Goal: Information Seeking & Learning: Find specific page/section

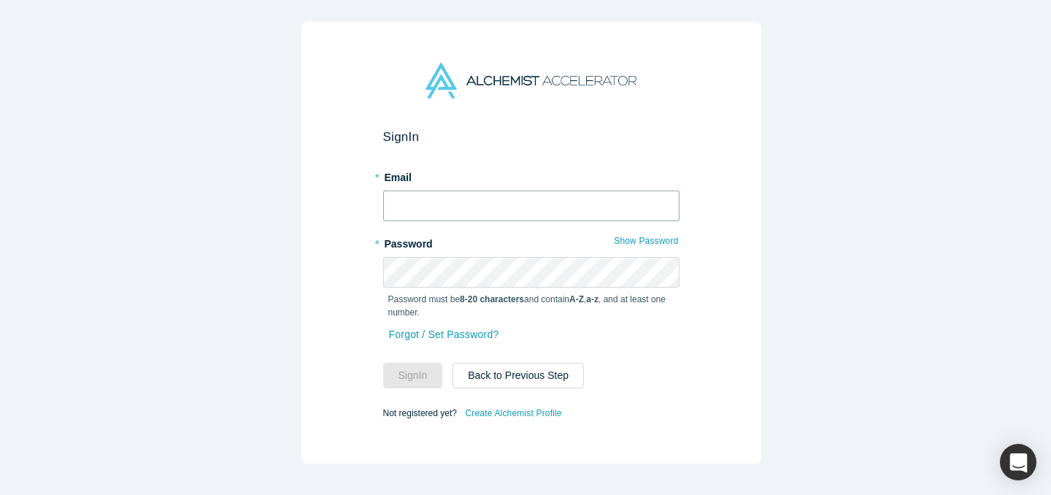
type input "ally@alchemistaccelerator.com"
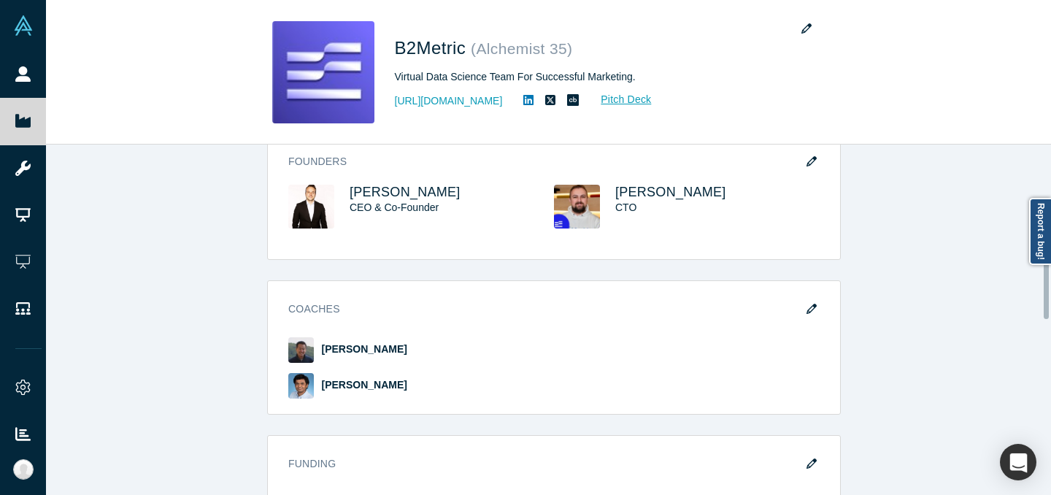
scroll to position [655, 0]
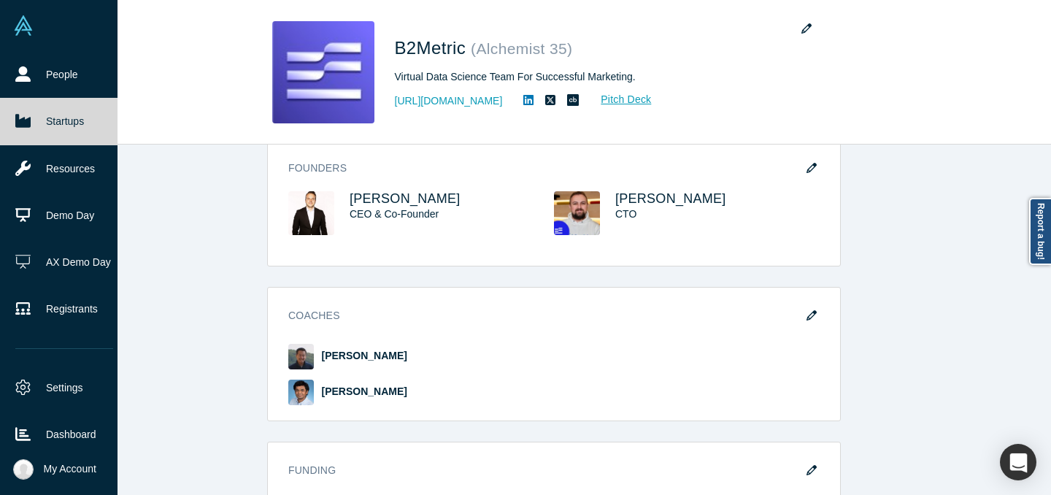
click at [33, 32] on link at bounding box center [59, 25] width 118 height 51
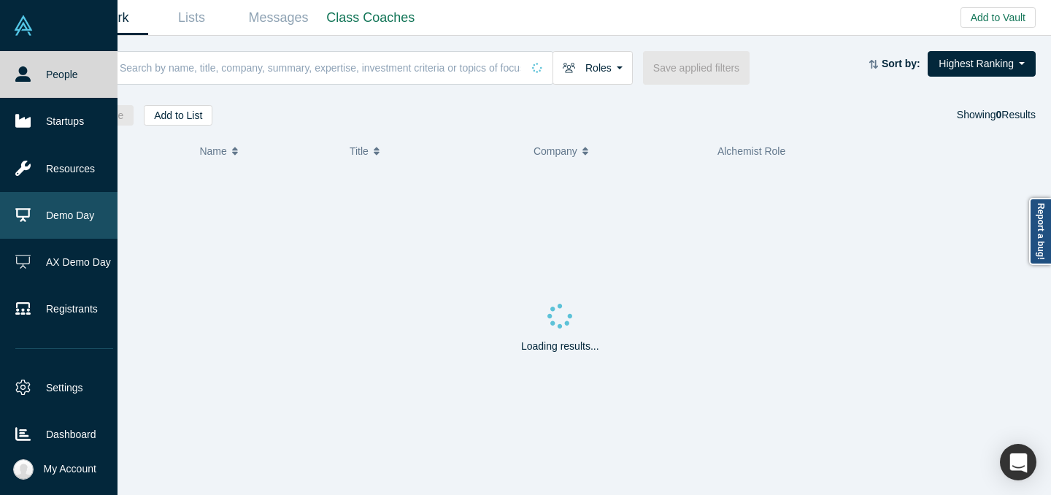
click at [42, 210] on link "Demo Day" at bounding box center [64, 215] width 128 height 47
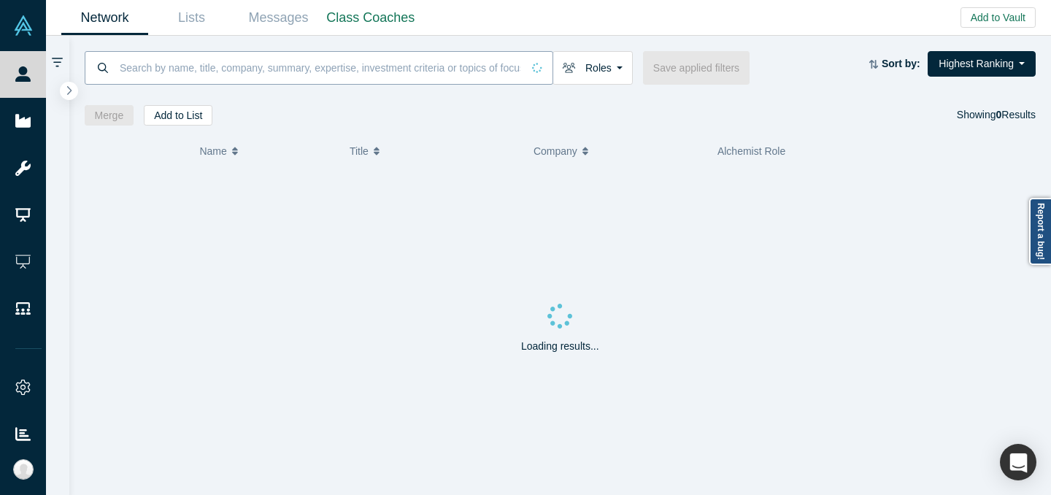
click at [510, 62] on input at bounding box center [320, 67] width 404 height 34
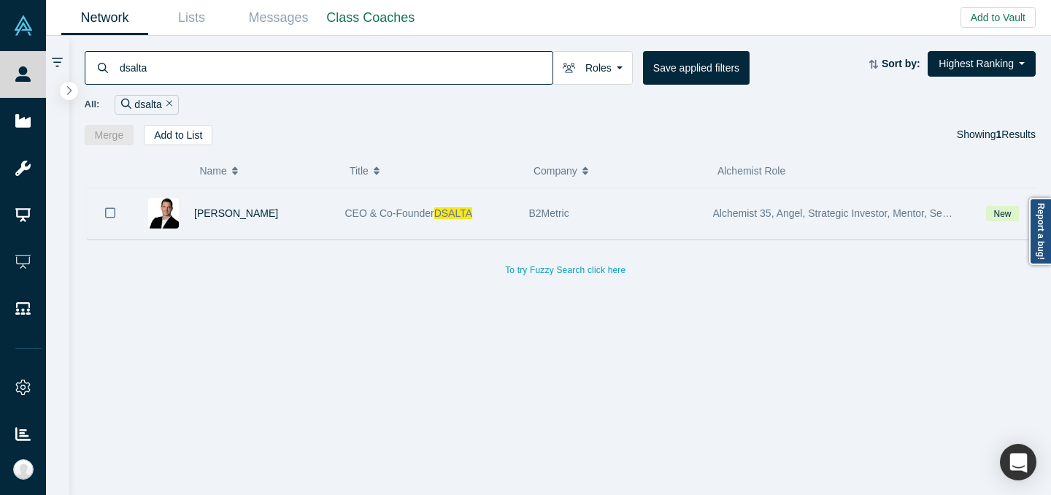
type input "dsalta"
click at [434, 210] on span "CEO & Co-Founder" at bounding box center [389, 213] width 89 height 12
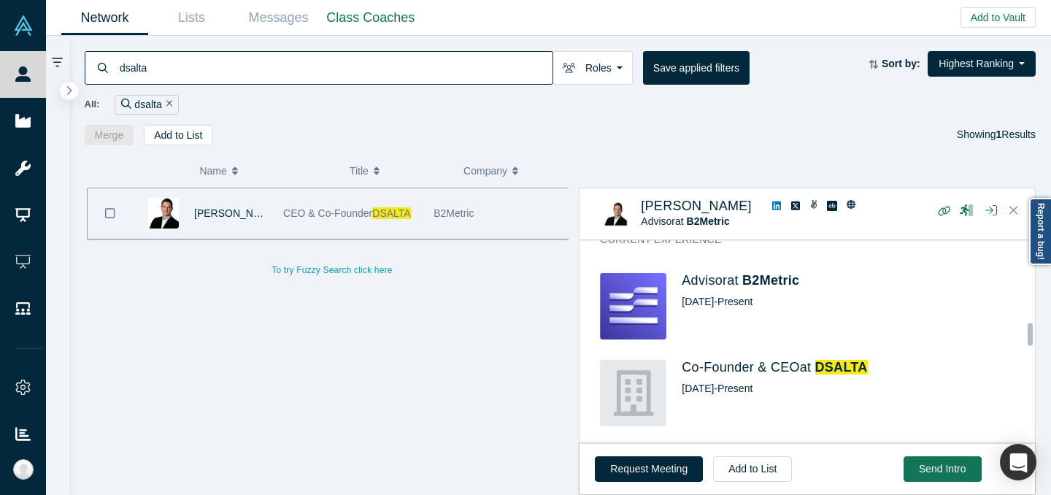
scroll to position [798, 0]
click at [856, 372] on span "DSALTA" at bounding box center [841, 365] width 53 height 15
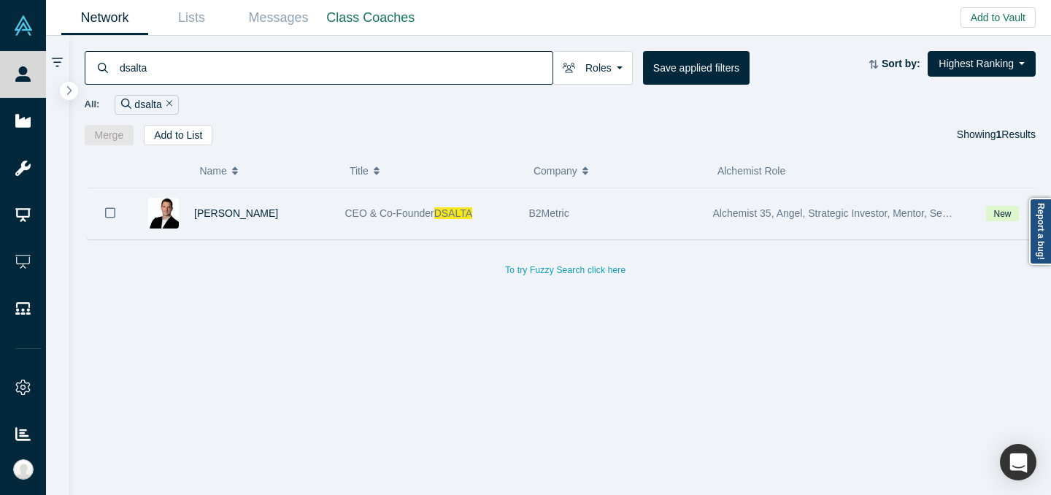
click at [686, 216] on div "B2Metric" at bounding box center [613, 213] width 169 height 50
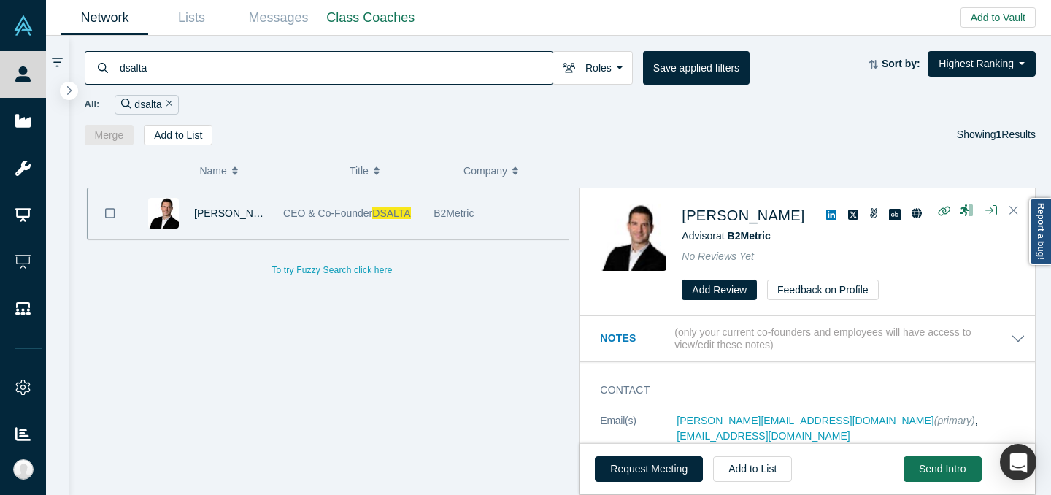
click at [826, 215] on icon at bounding box center [831, 215] width 10 height 12
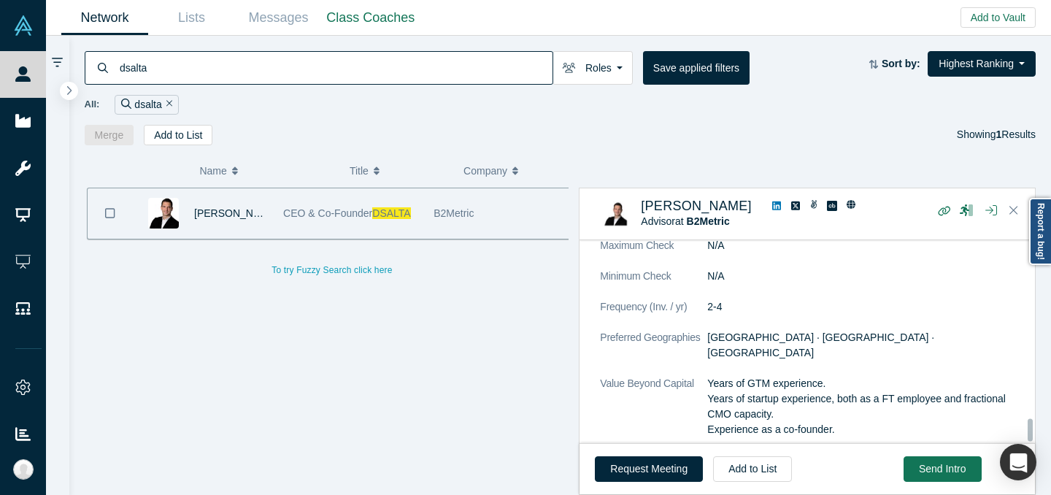
scroll to position [1626, 0]
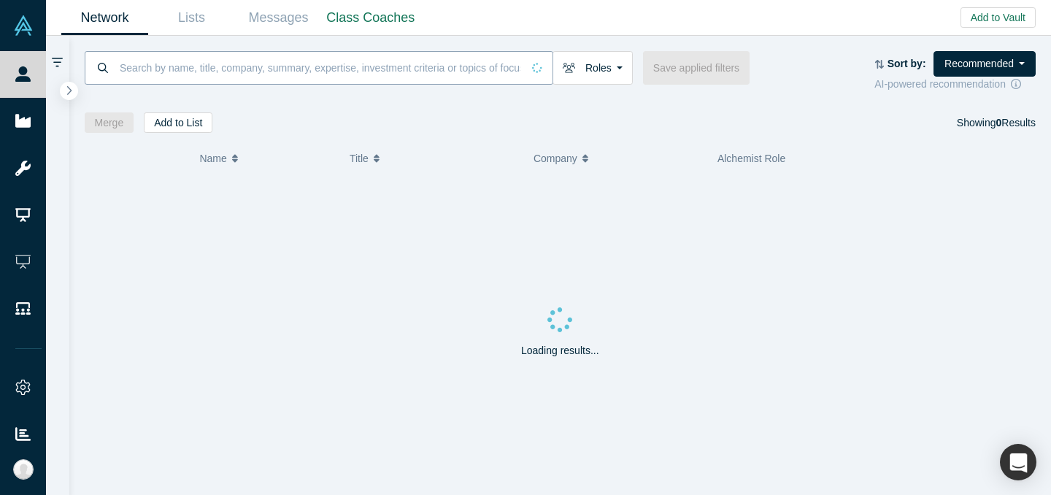
click at [467, 72] on input at bounding box center [320, 67] width 404 height 34
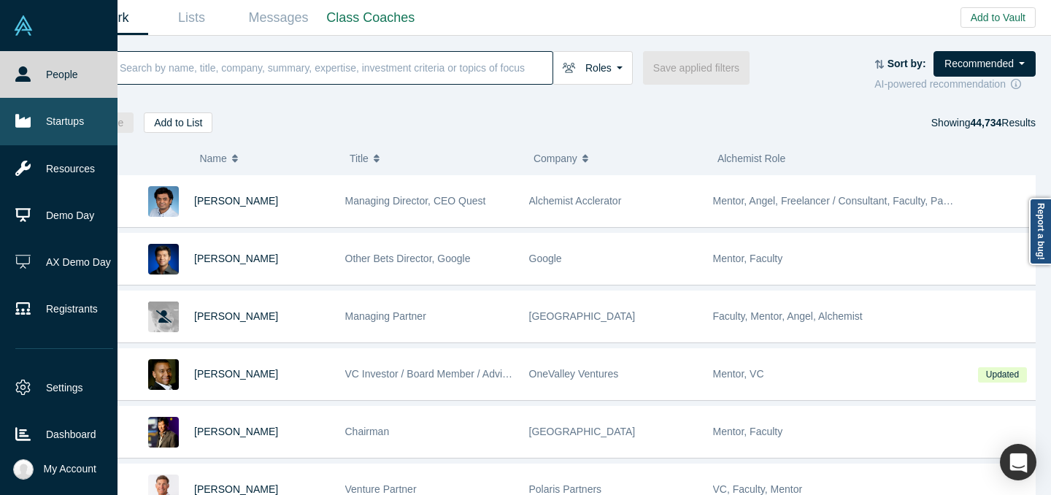
click at [42, 123] on link "Startups" at bounding box center [64, 121] width 128 height 47
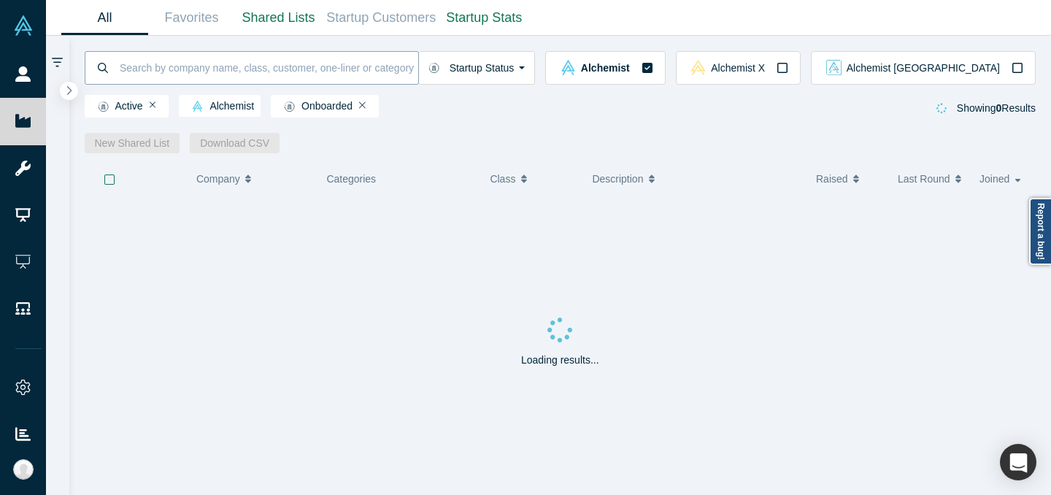
click at [302, 67] on input at bounding box center [268, 67] width 300 height 34
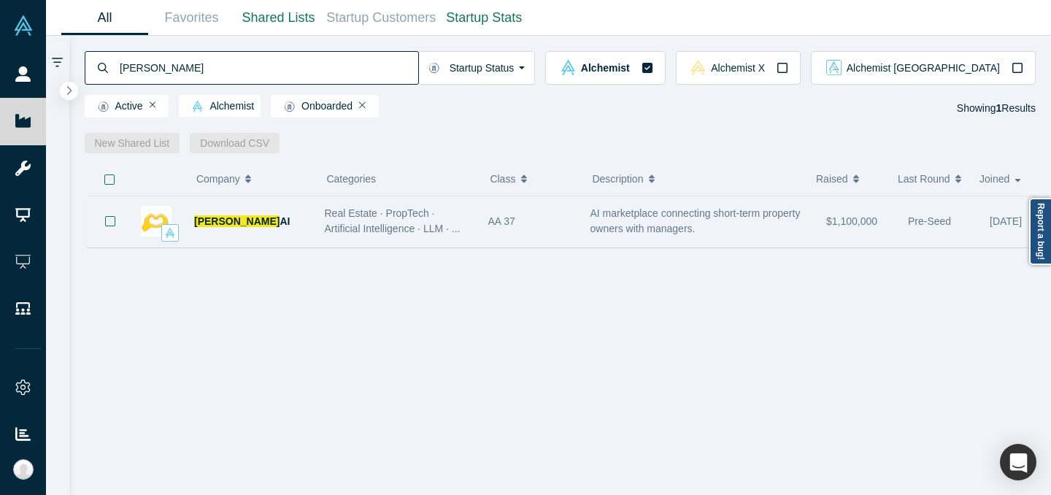
type input "[PERSON_NAME]"
click at [454, 220] on div "Real Estate · PropTech · Artificial Intelligence · LLM · ..." at bounding box center [399, 221] width 148 height 31
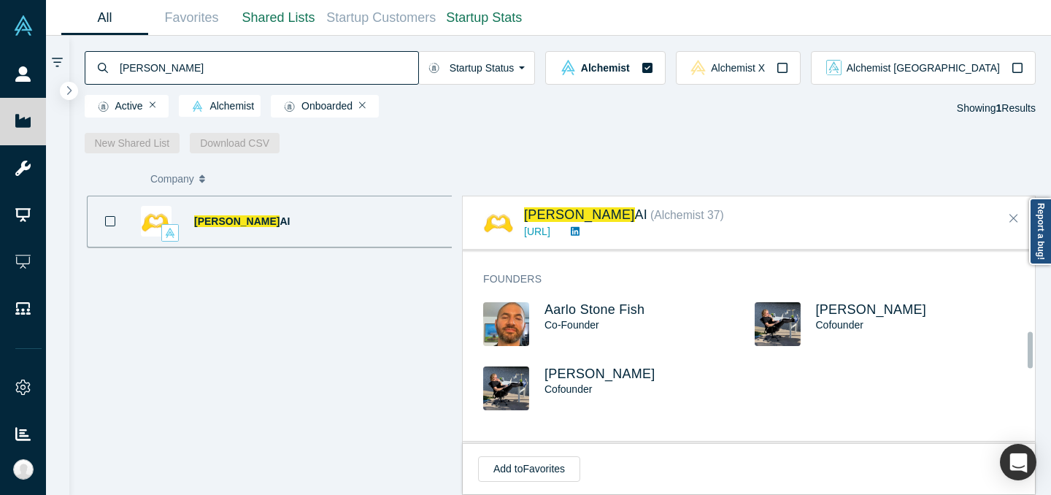
scroll to position [445, 0]
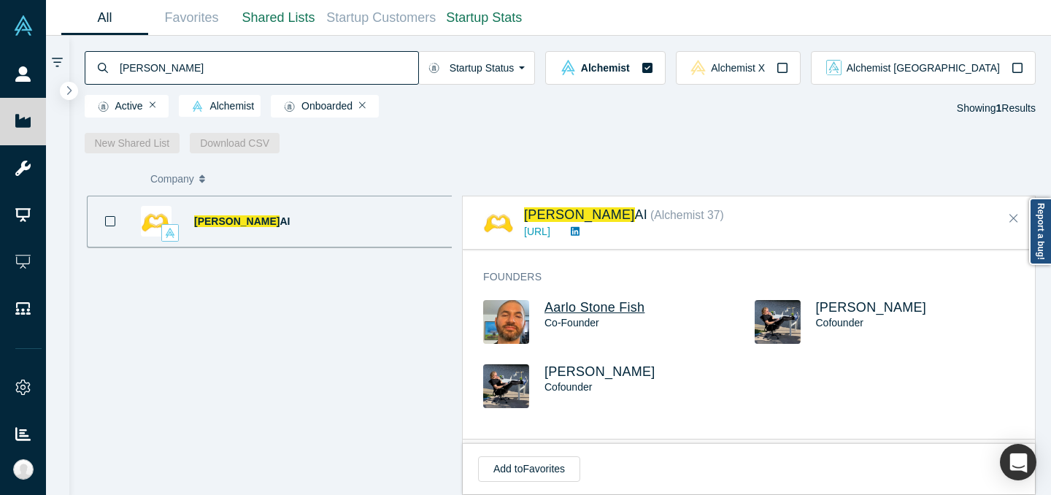
click at [631, 301] on span "Aarlo Stone Fish" at bounding box center [595, 307] width 100 height 15
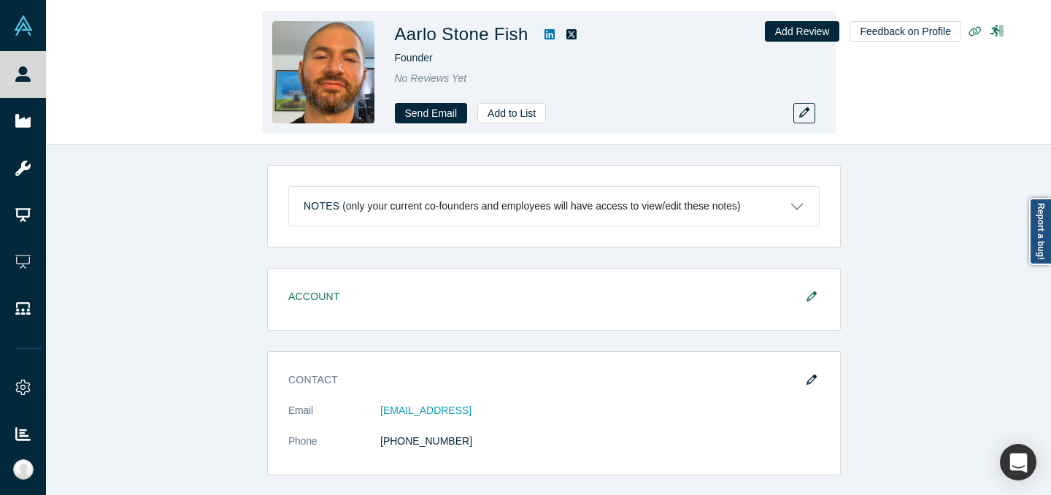
click at [552, 36] on icon at bounding box center [550, 34] width 10 height 10
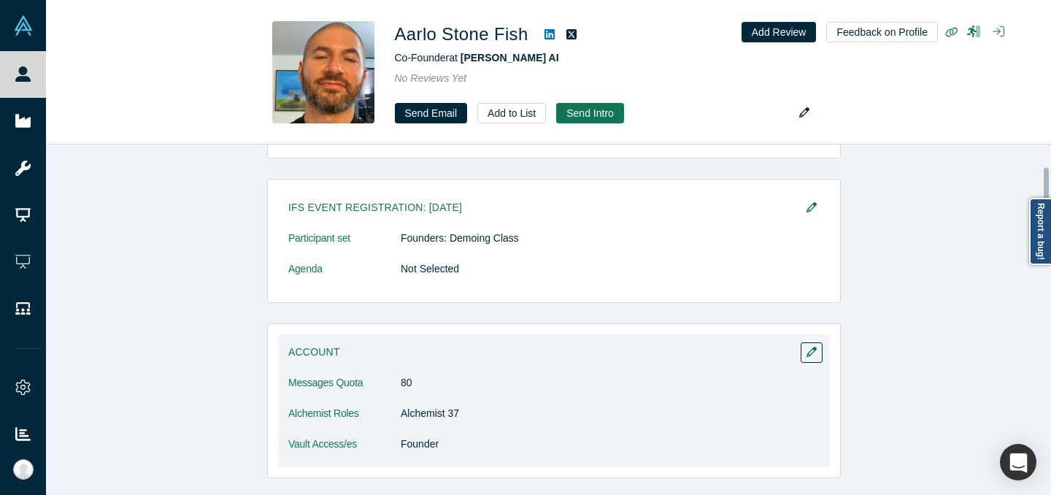
scroll to position [25, 0]
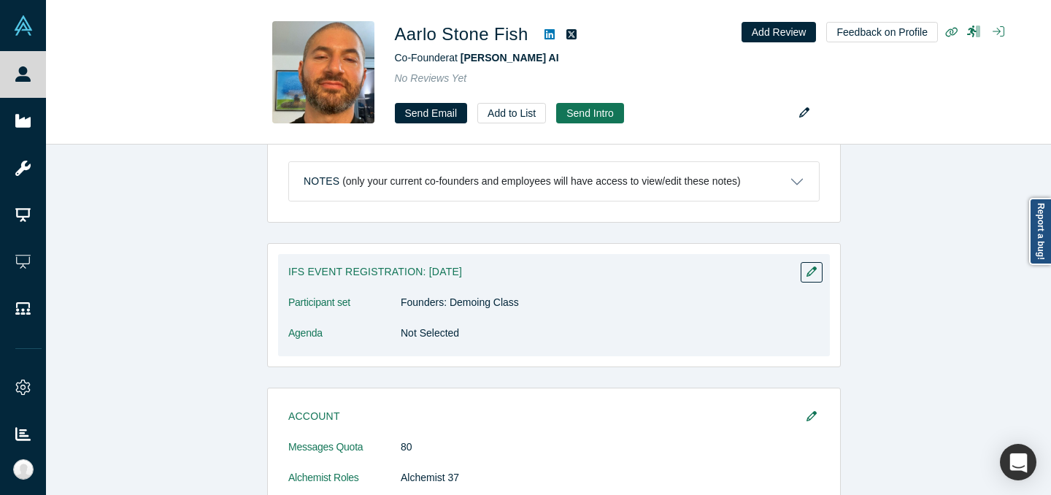
click at [541, 274] on h3 "IFS Event Registration: [DATE]" at bounding box center [543, 271] width 511 height 15
